Goal: Task Accomplishment & Management: Manage account settings

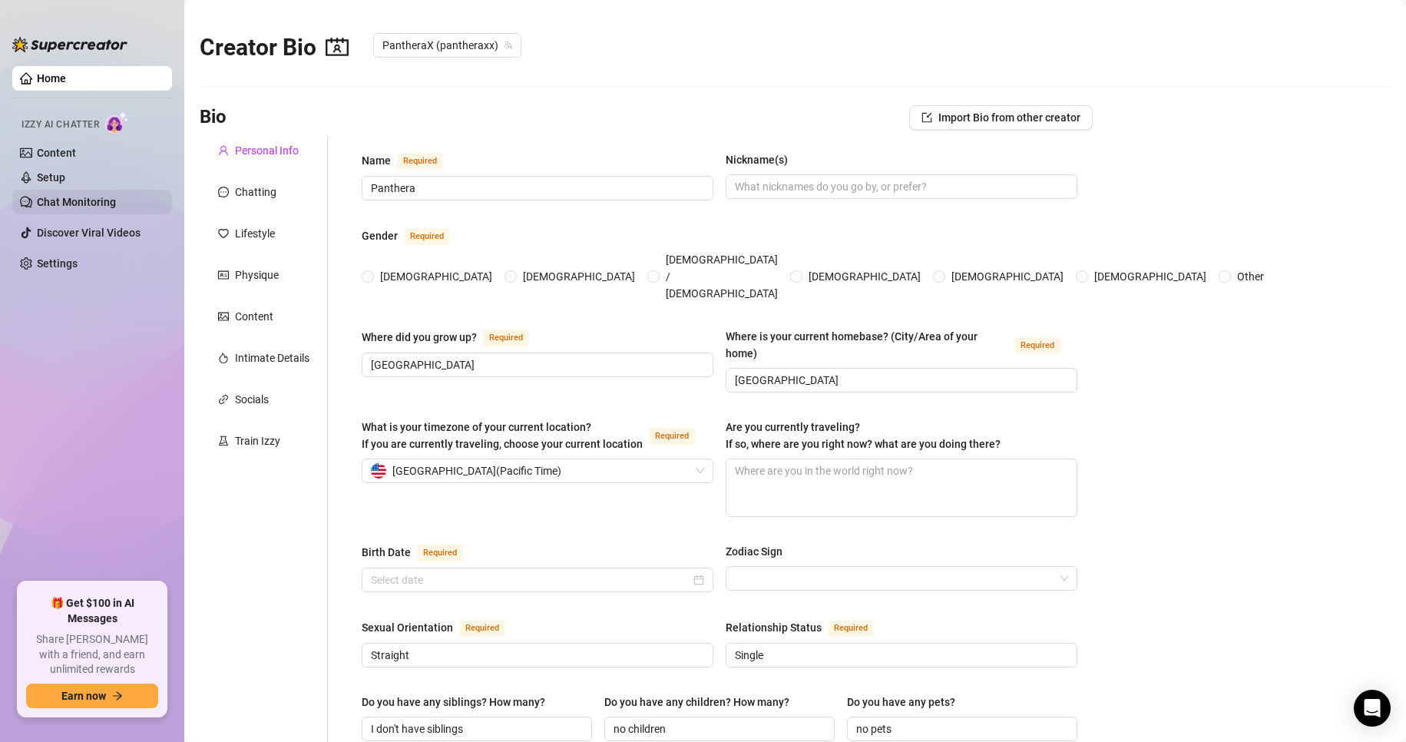
type input "Panthera"
type input "[GEOGRAPHIC_DATA]"
type input "Straight"
type input "Single"
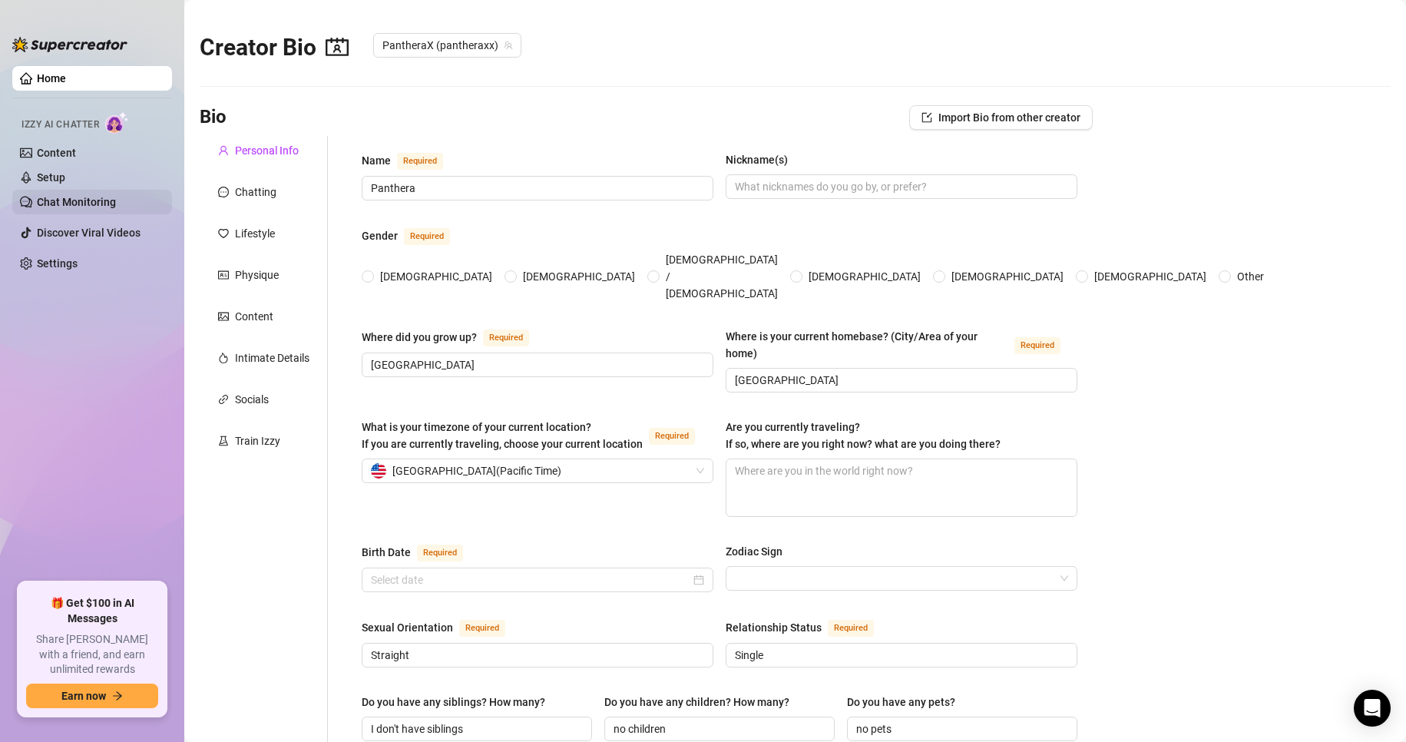
type input "I don't have siblings"
type input "no children"
type input "no pets"
type input "I'[PERSON_NAME]"
type input "none"
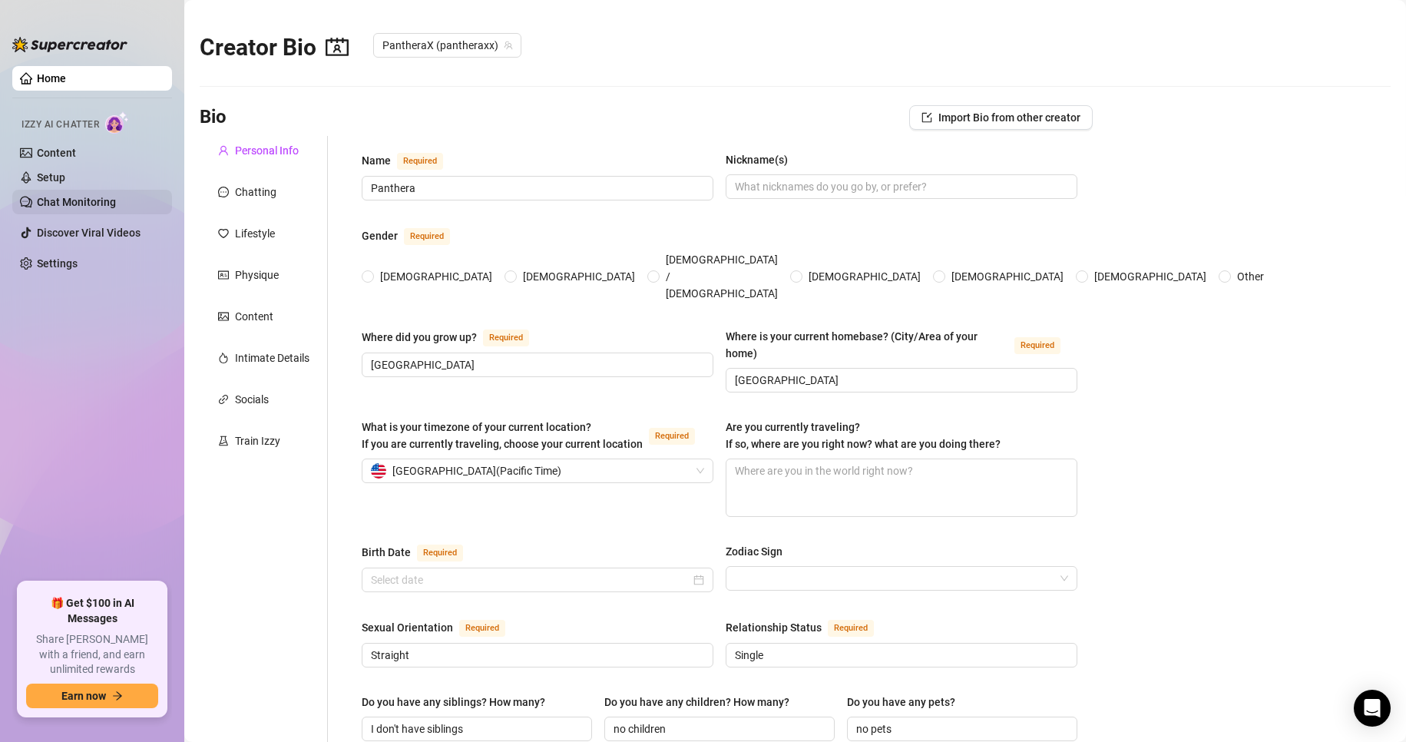
type input "High school"
type input "[DEMOGRAPHIC_DATA]"
type input "None"
radio input "true"
type input "[DATE]"
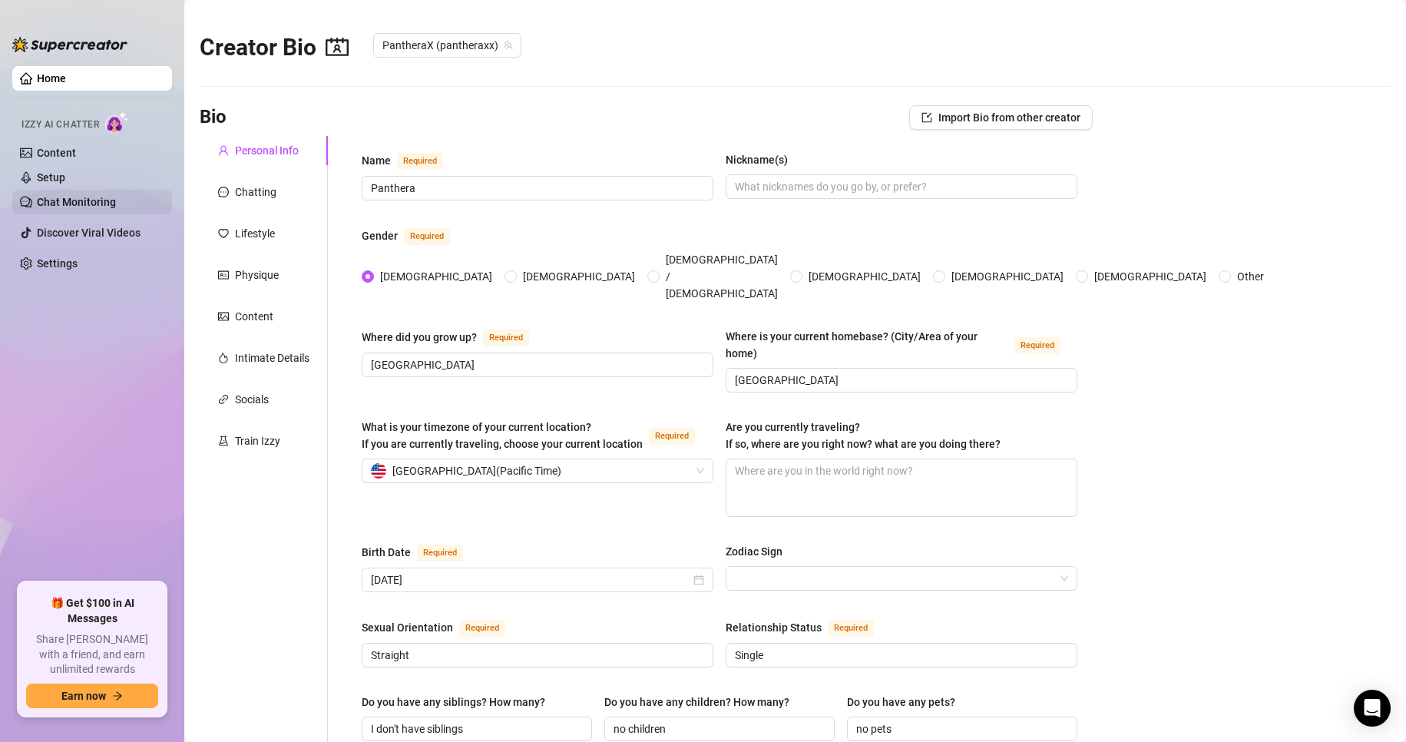
click at [69, 202] on link "Chat Monitoring" at bounding box center [76, 202] width 79 height 12
